Goal: Information Seeking & Learning: Learn about a topic

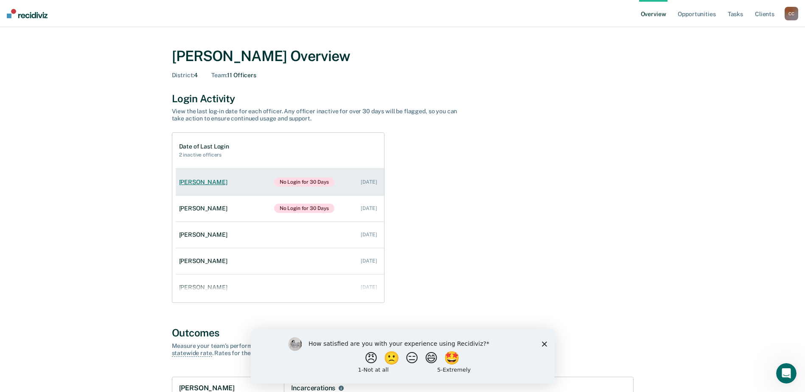
click at [201, 182] on div "[PERSON_NAME]" at bounding box center [205, 182] width 52 height 7
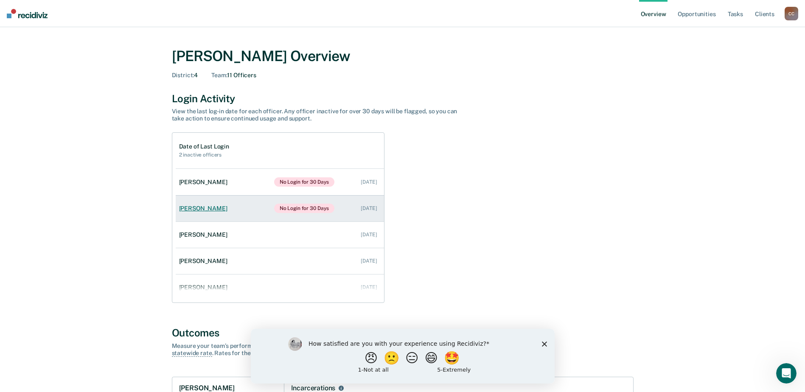
click at [197, 206] on div "[PERSON_NAME]" at bounding box center [205, 208] width 52 height 7
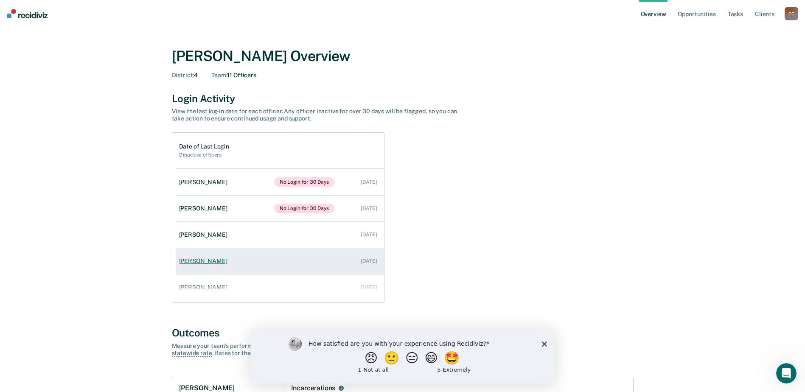
click at [195, 259] on div "[PERSON_NAME]" at bounding box center [205, 260] width 52 height 7
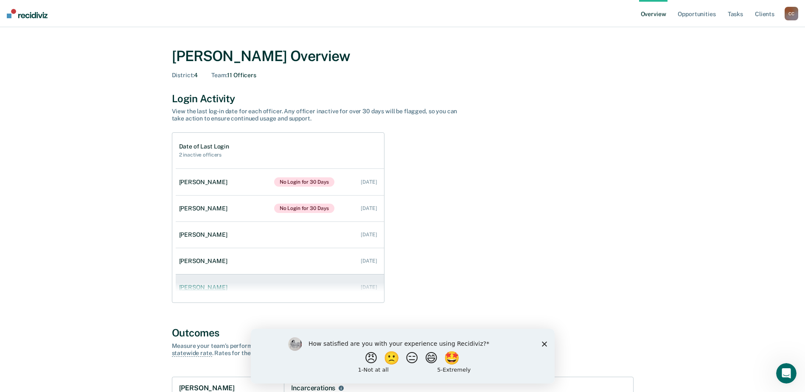
click at [195, 285] on div "[PERSON_NAME]" at bounding box center [205, 287] width 52 height 7
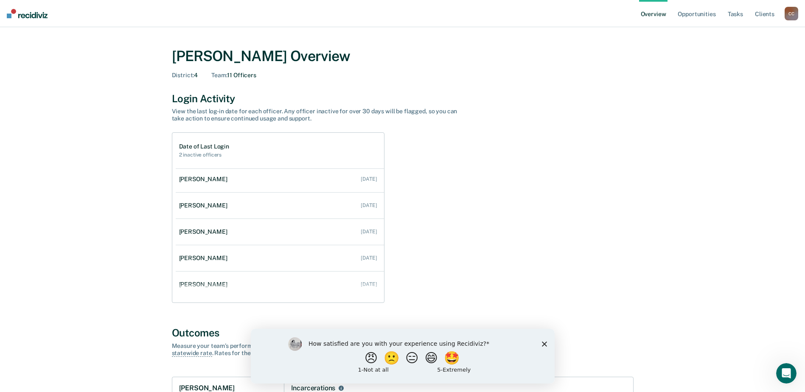
scroll to position [127, 0]
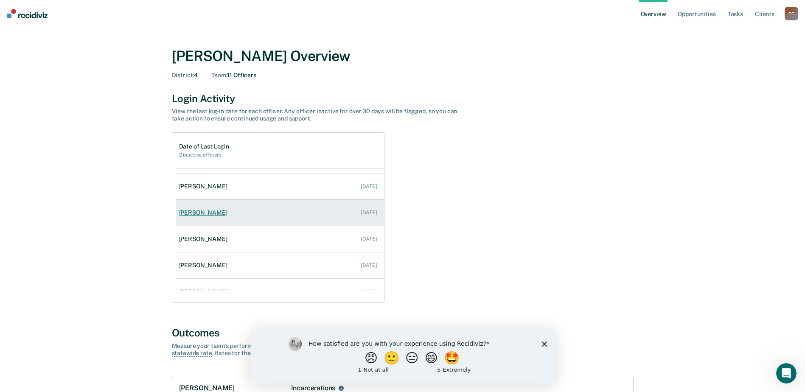
click at [199, 213] on div "[PERSON_NAME]" at bounding box center [205, 212] width 52 height 7
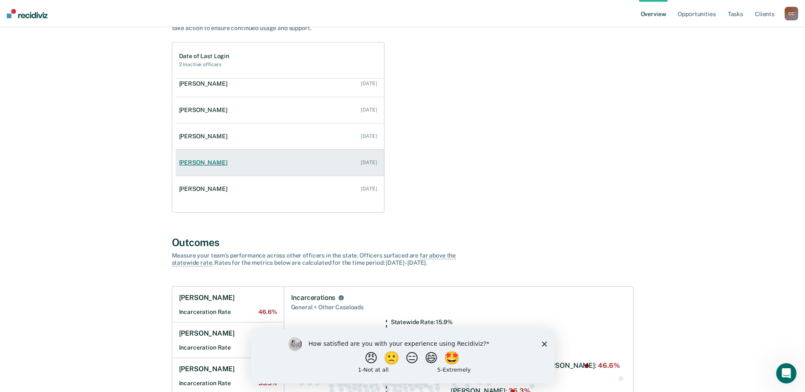
scroll to position [127, 0]
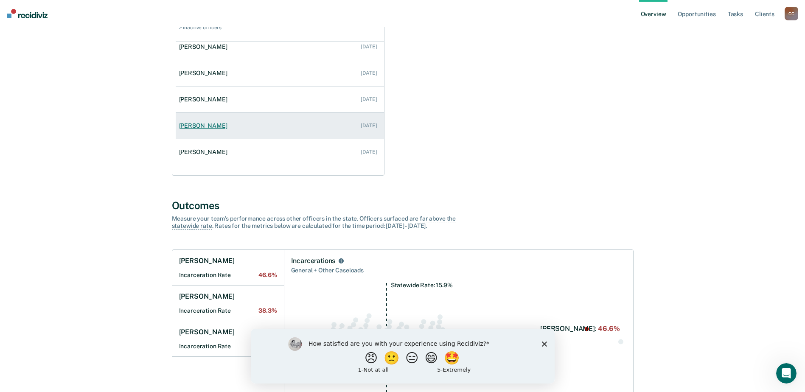
click at [194, 127] on div "[PERSON_NAME]" at bounding box center [205, 125] width 52 height 7
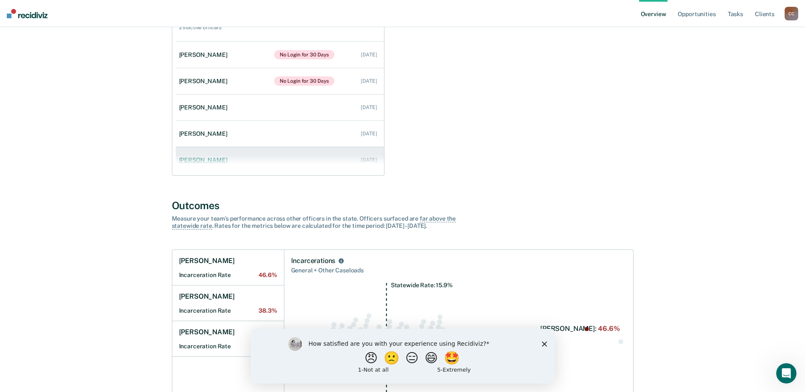
scroll to position [166, 0]
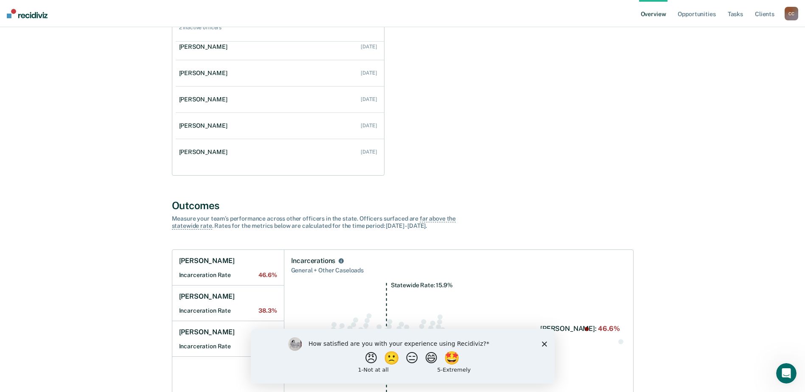
click at [193, 156] on link "[PERSON_NAME] [DATE]" at bounding box center [280, 152] width 208 height 24
